Goal: Check status: Check status

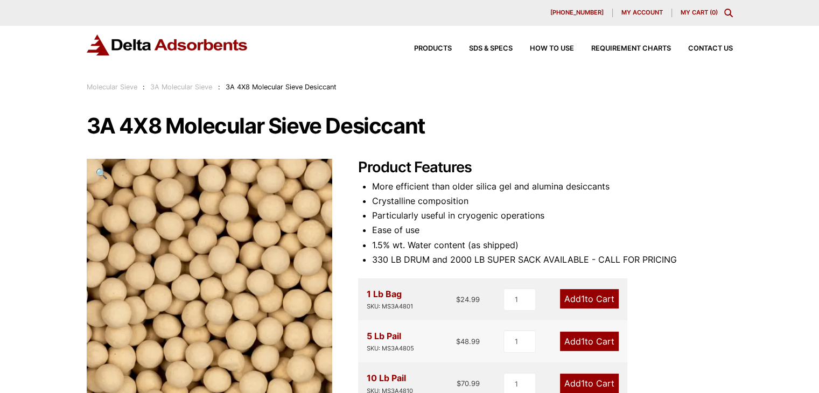
click at [633, 13] on span "My account" at bounding box center [641, 13] width 41 height 6
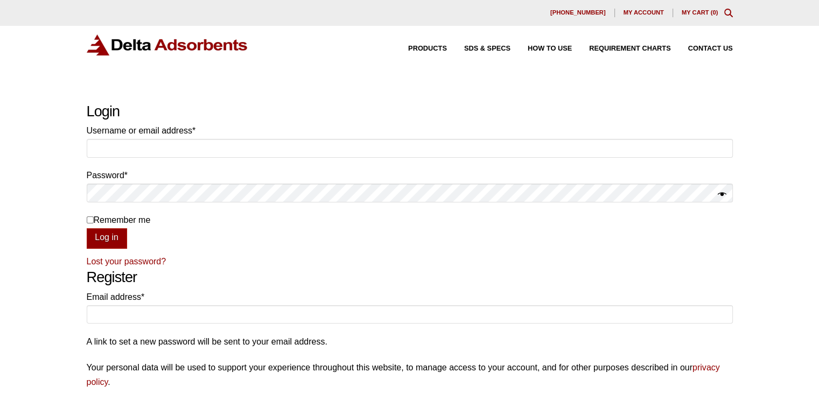
type input "invoicing@negotiatus.com"
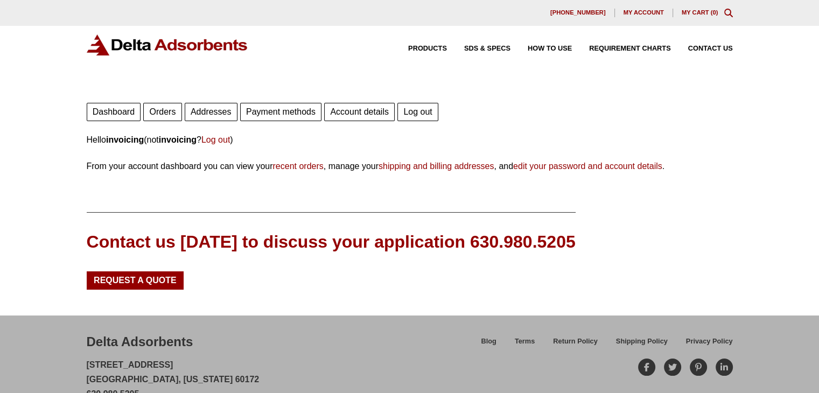
click at [154, 104] on link "Orders" at bounding box center [162, 112] width 38 height 18
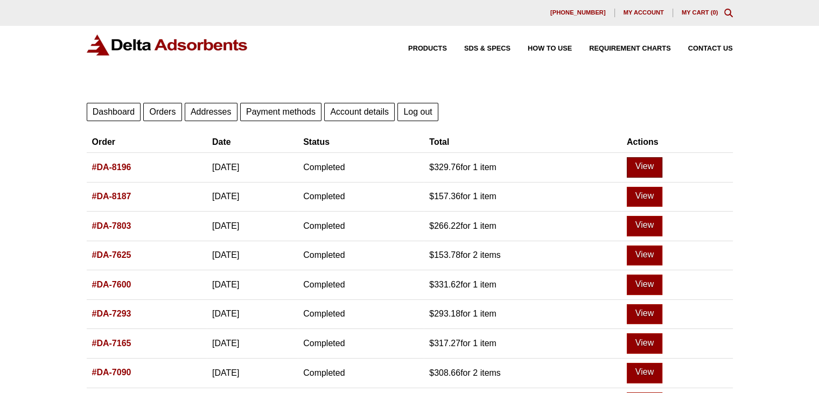
click at [662, 171] on link "View" at bounding box center [645, 167] width 36 height 20
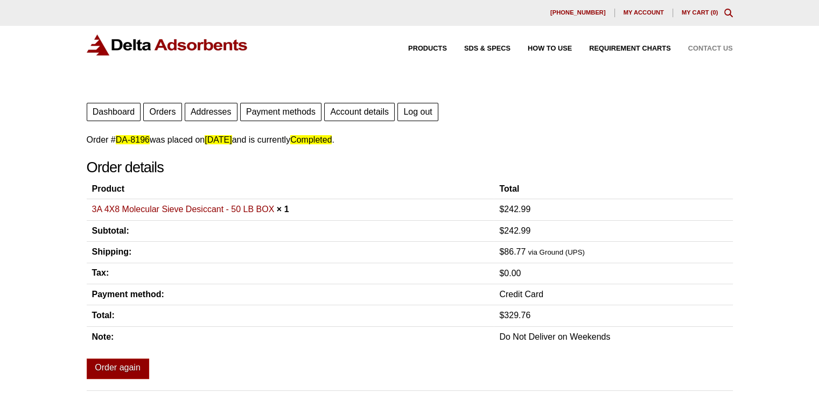
click at [698, 47] on span "Contact Us" at bounding box center [710, 48] width 45 height 7
